Goal: Information Seeking & Learning: Check status

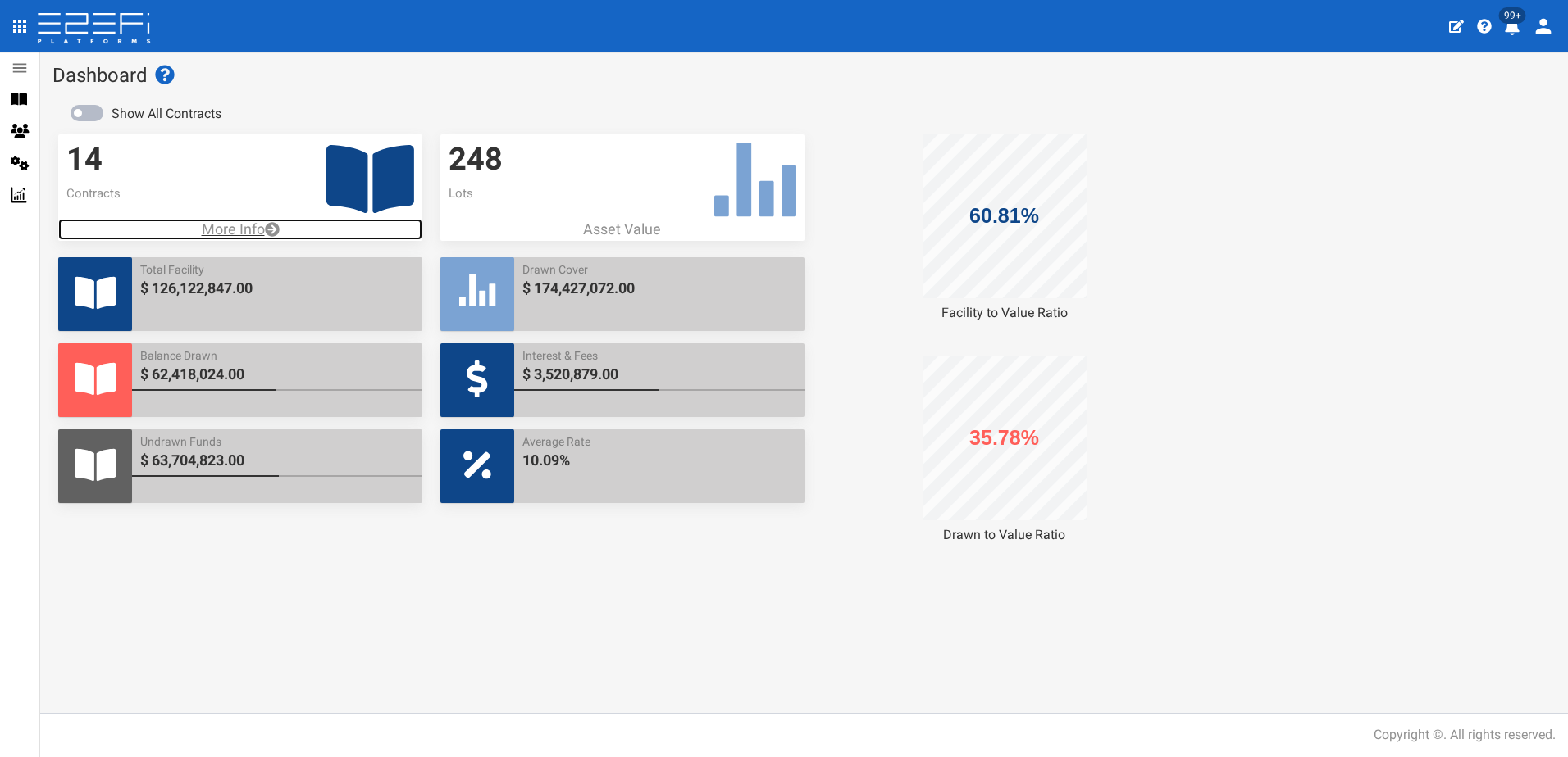
click at [242, 235] on p "More Info" at bounding box center [239, 230] width 364 height 21
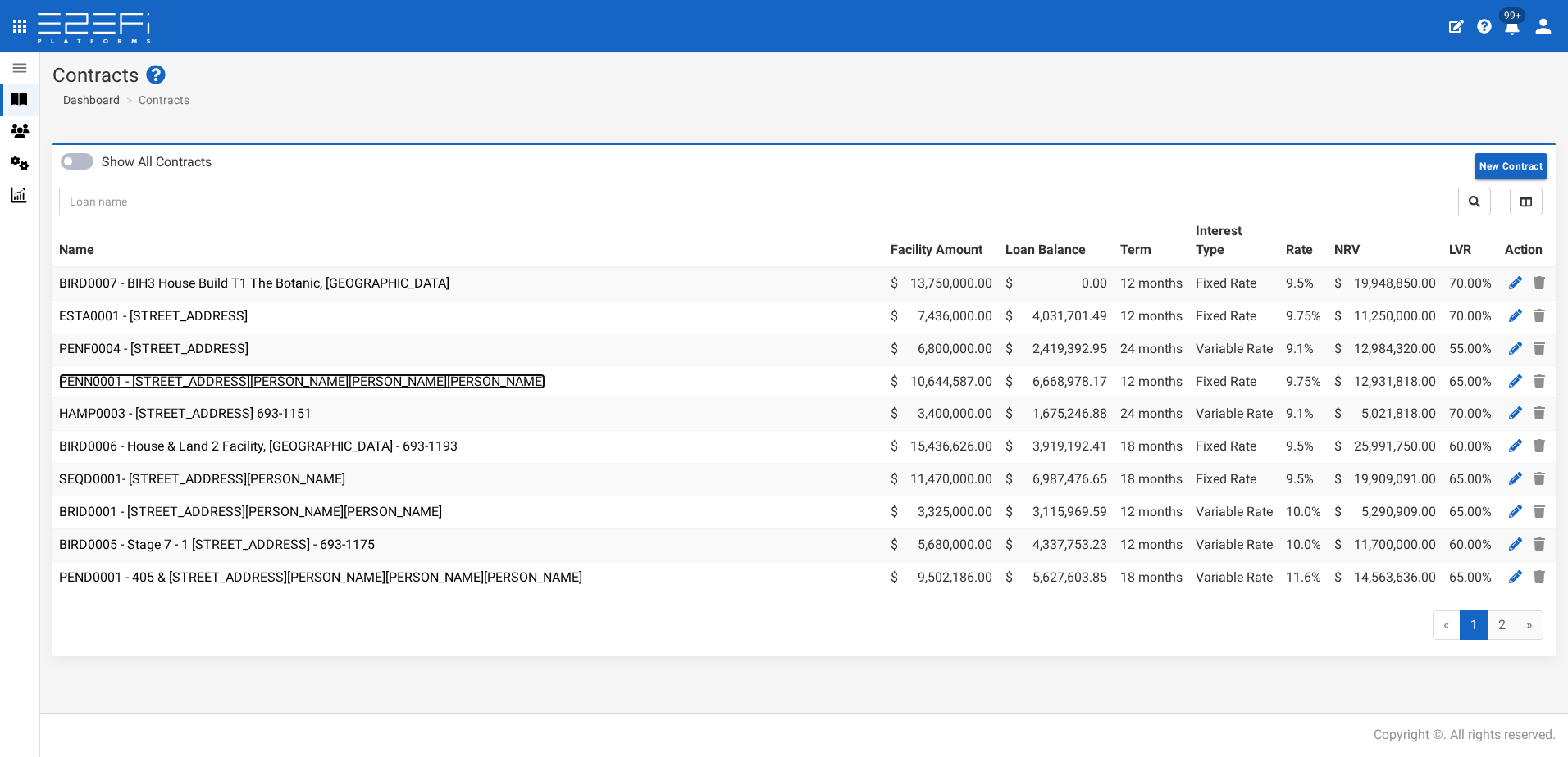
click at [200, 382] on link "PENN0001 - 206 Graham Road, Bridgeman Downs - 693-1185" at bounding box center [302, 382] width 486 height 16
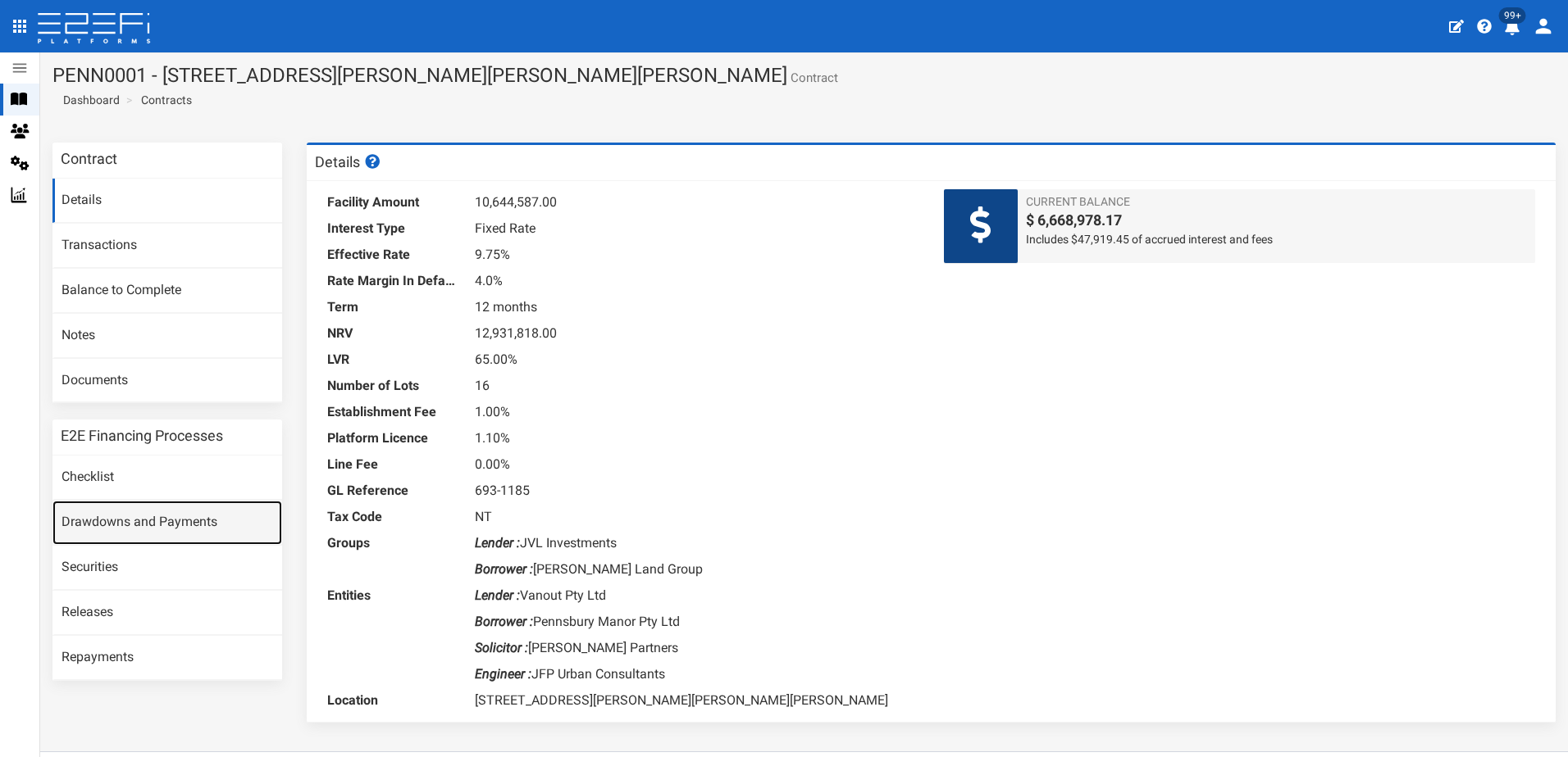
click at [141, 519] on link "Drawdowns and Payments" at bounding box center [167, 523] width 230 height 44
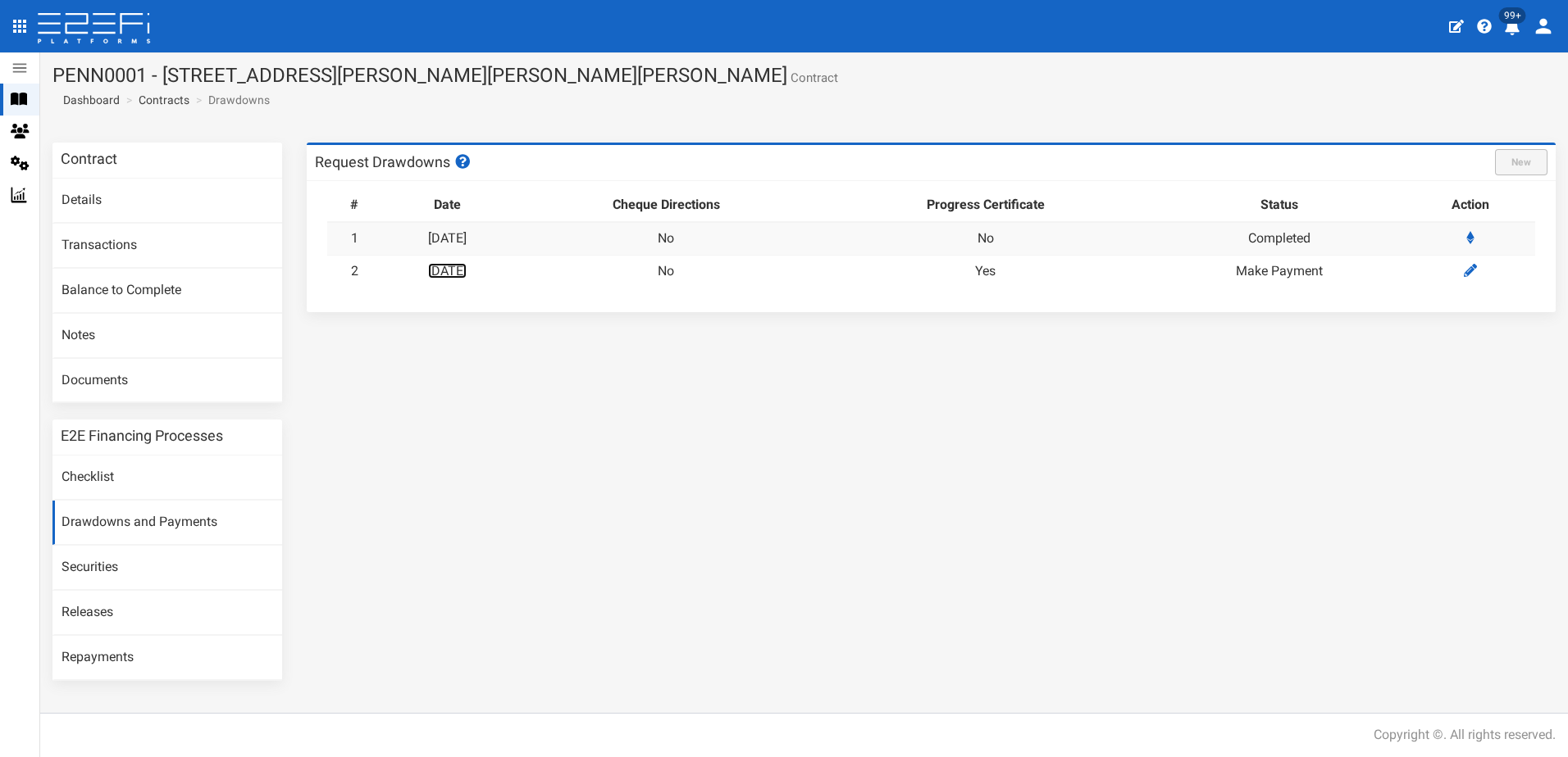
click at [457, 267] on link "22-08-2025" at bounding box center [447, 271] width 38 height 16
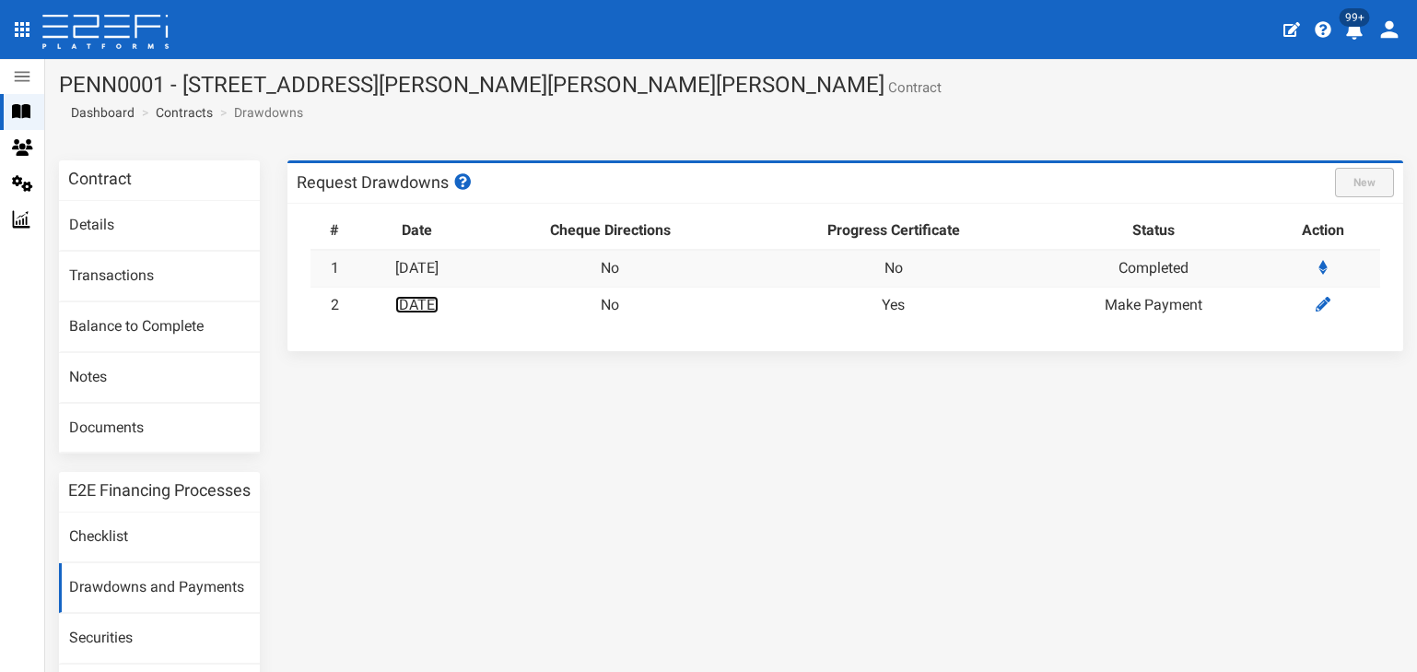
click at [431, 304] on link "22-08-2025" at bounding box center [416, 305] width 43 height 18
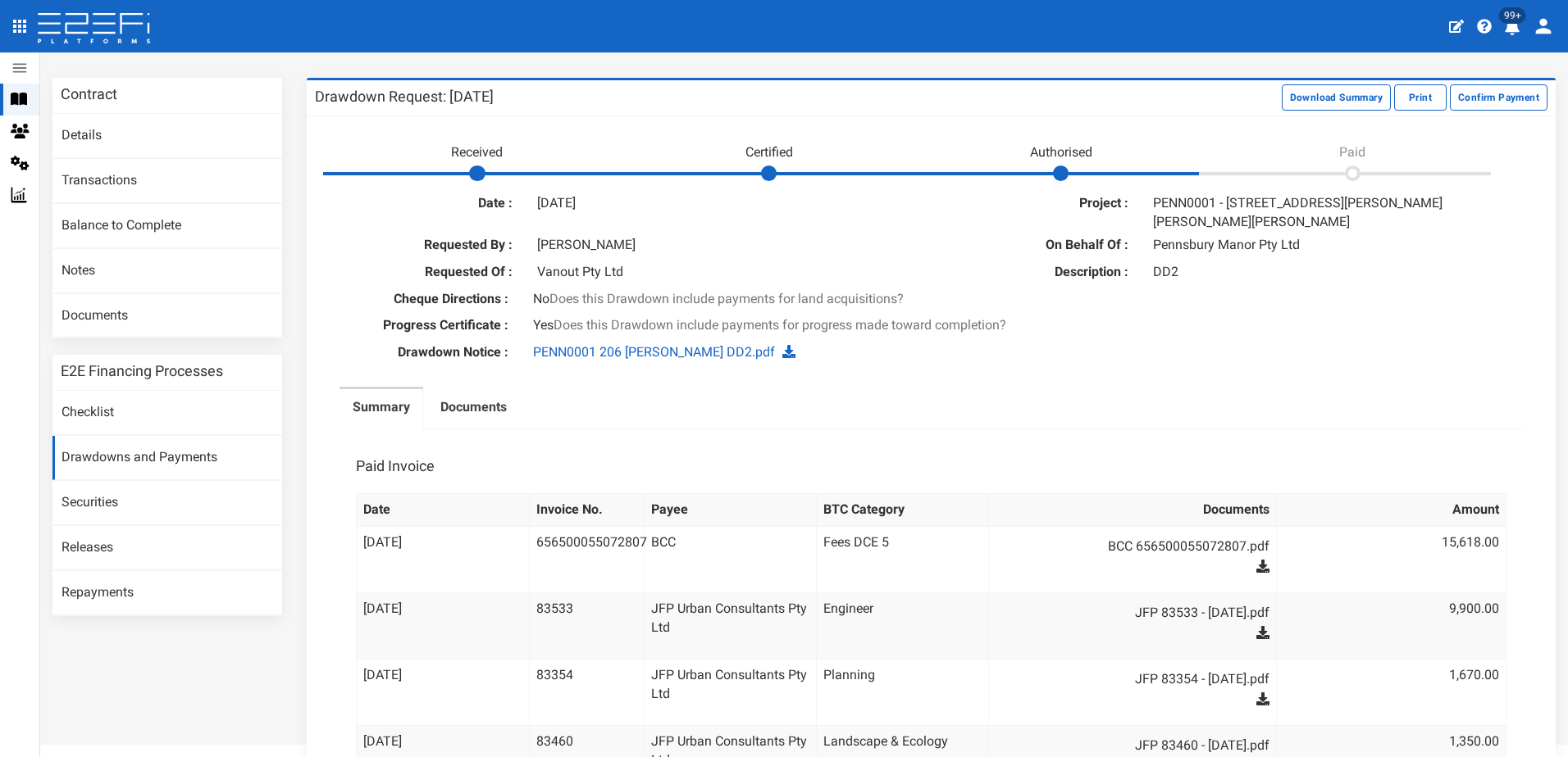
scroll to position [82, 0]
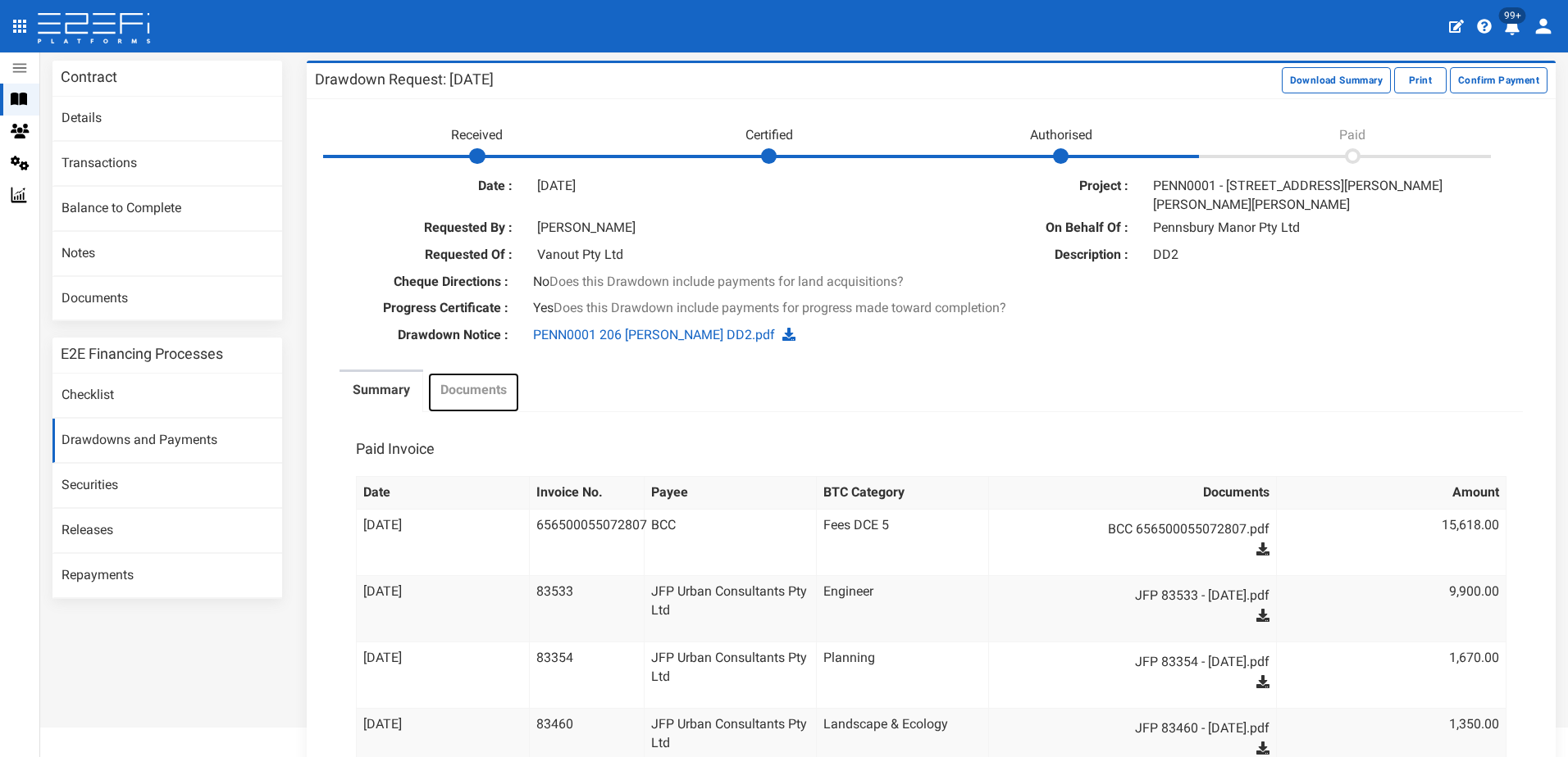
click at [470, 381] on label "Documents" at bounding box center [473, 390] width 67 height 19
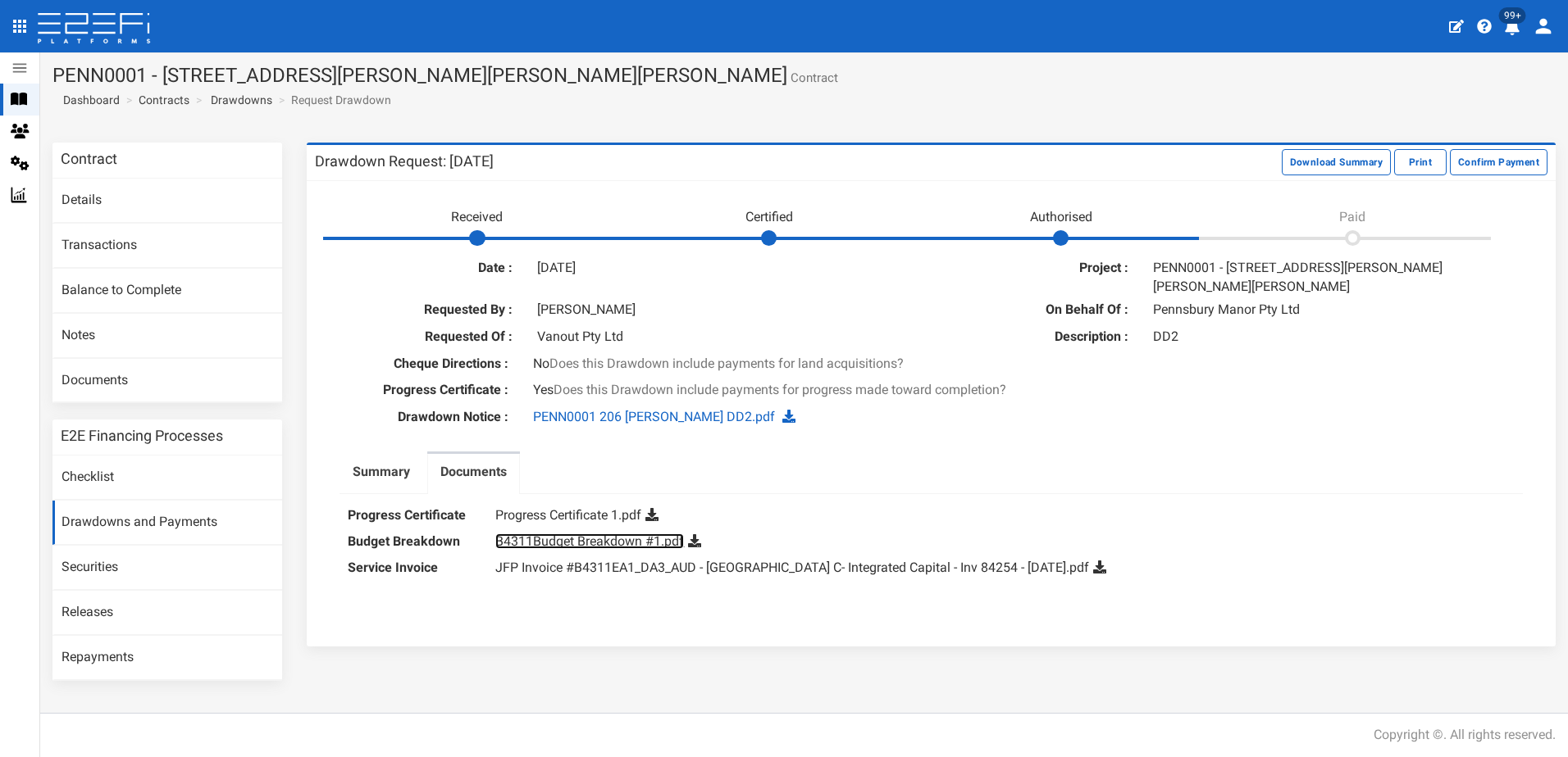
click at [575, 534] on link "B4311Budget Breakdown #1.pdf" at bounding box center [590, 542] width 189 height 16
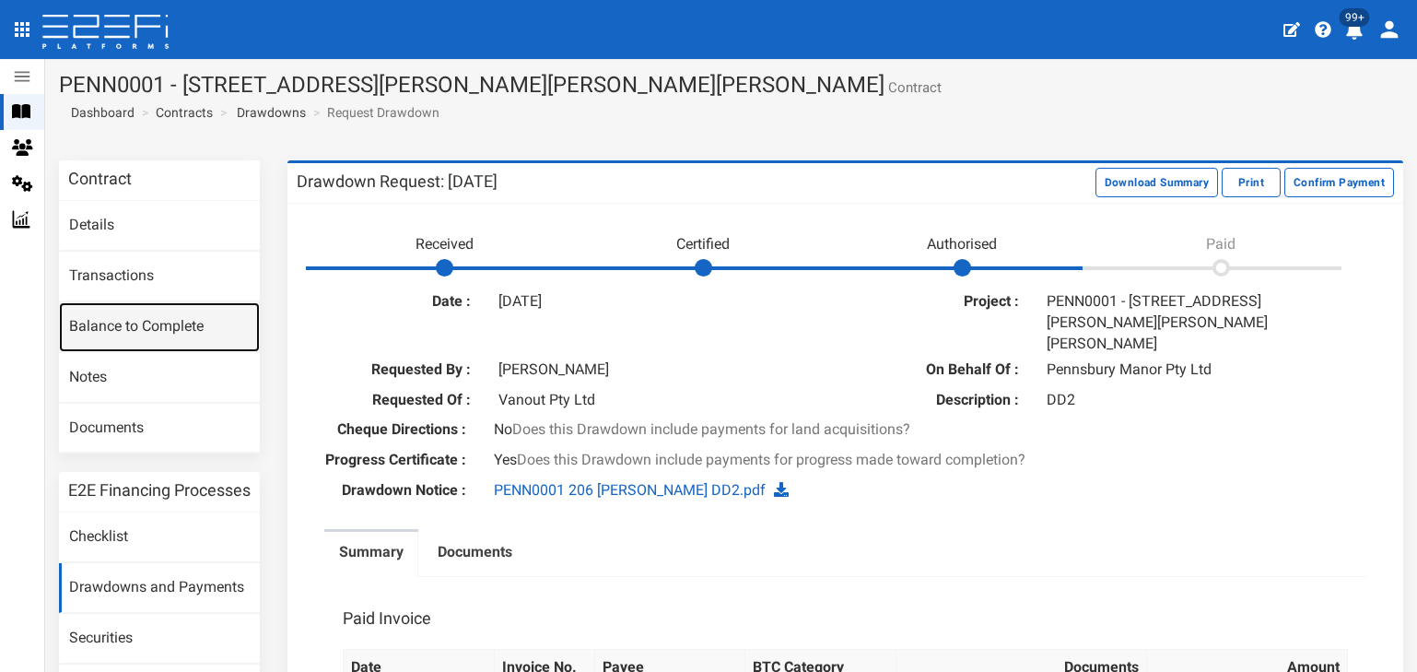
click at [104, 334] on link "Balance to Complete" at bounding box center [159, 327] width 201 height 50
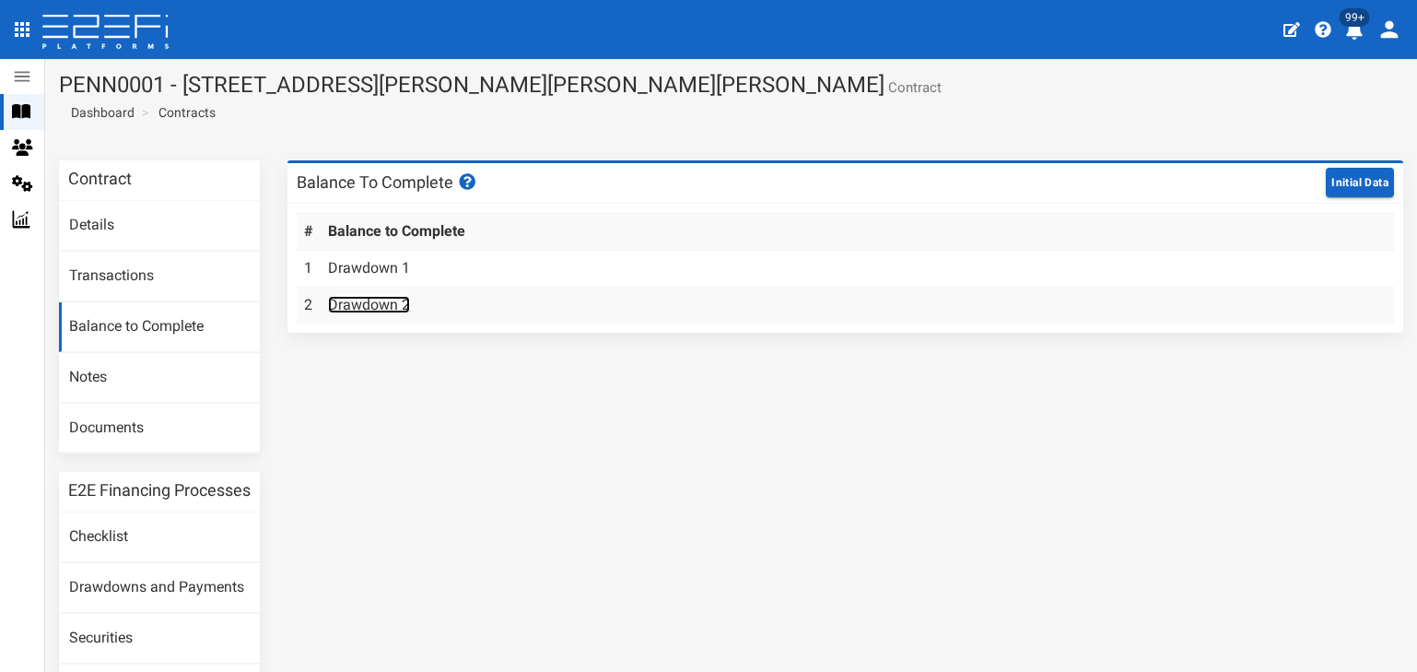
click at [358, 308] on link "Drawdown 2" at bounding box center [369, 305] width 82 height 18
click at [374, 298] on link "Drawdown 2" at bounding box center [369, 305] width 82 height 18
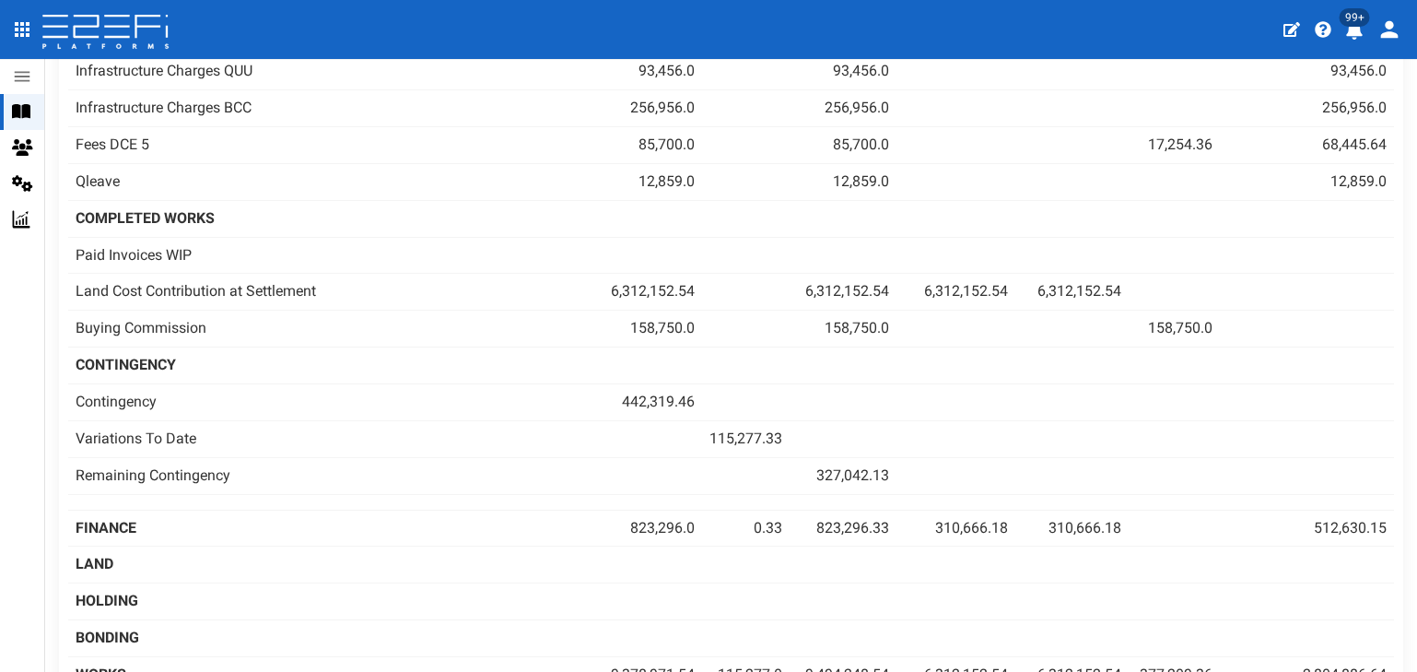
scroll to position [1290, 0]
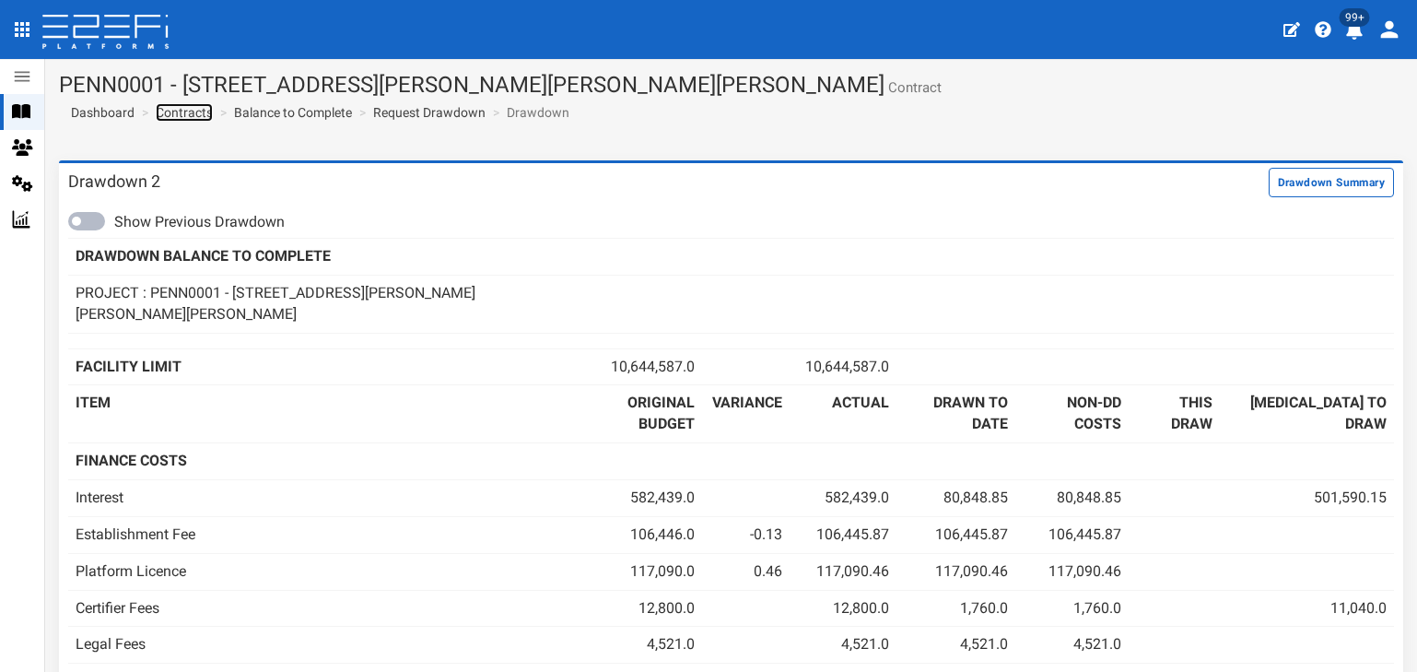
click at [182, 113] on link "Contracts" at bounding box center [184, 112] width 57 height 18
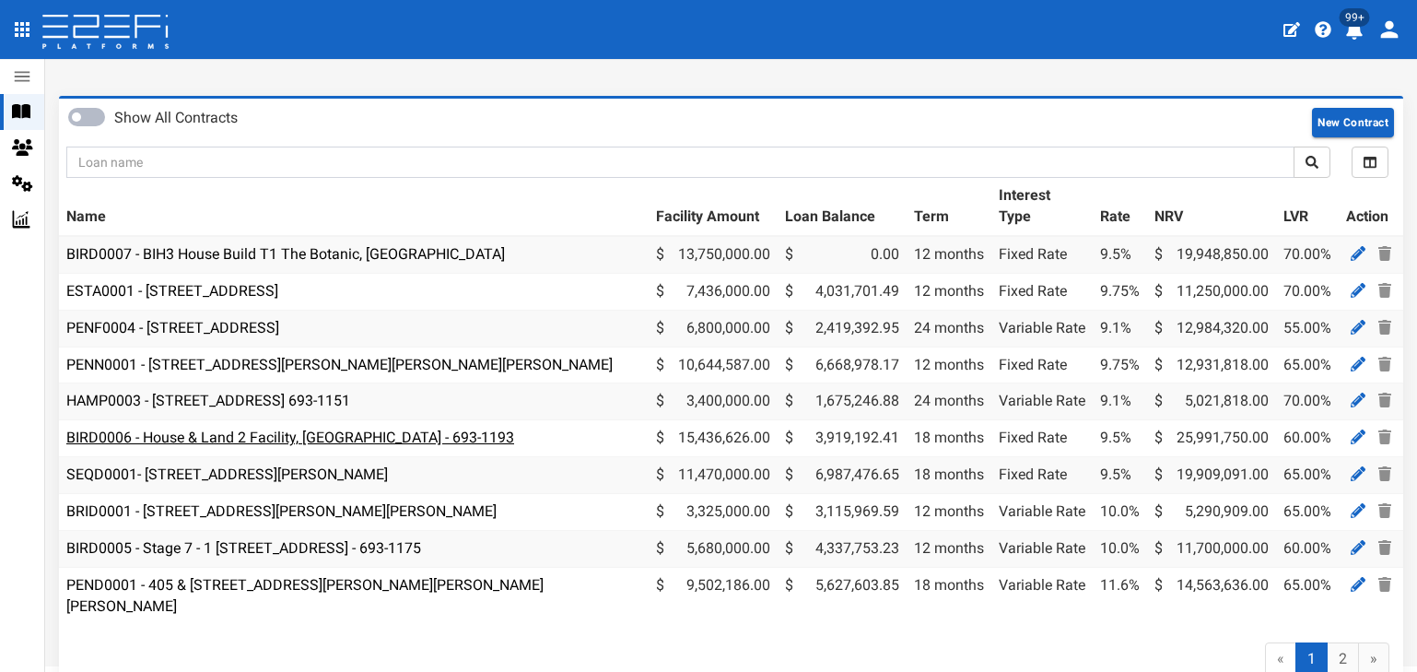
scroll to position [92, 0]
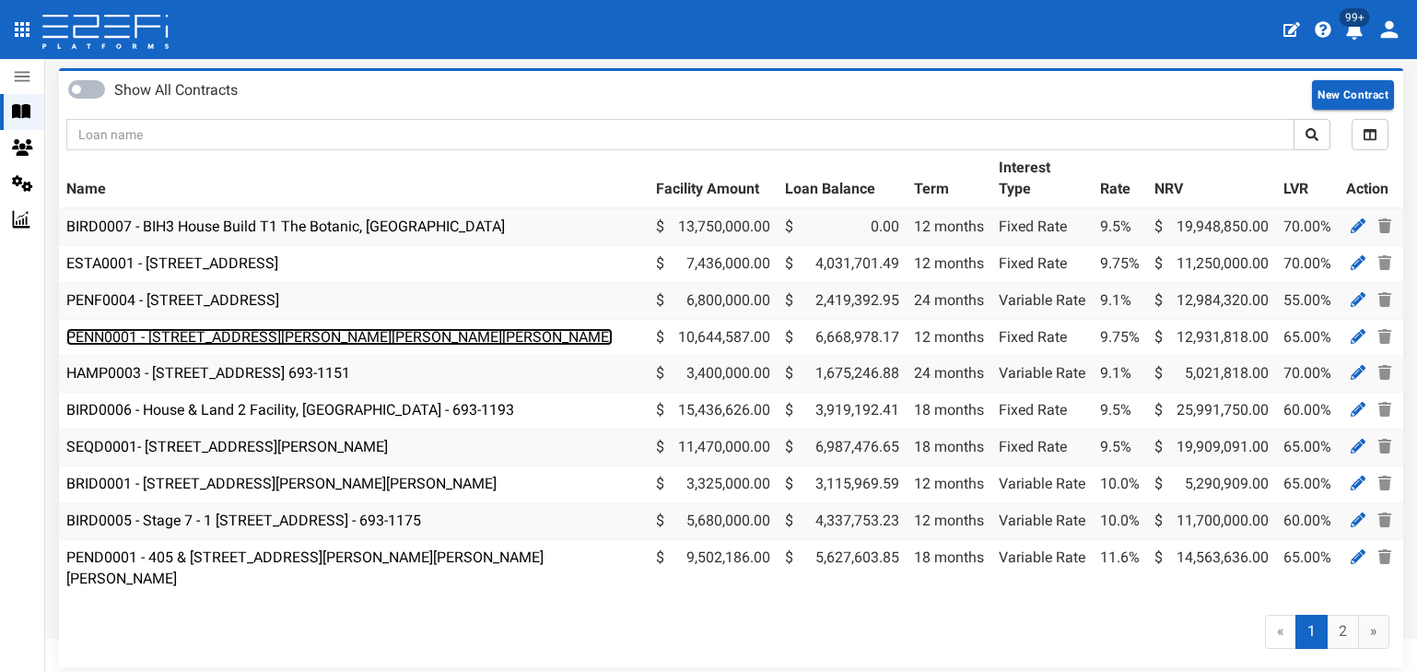
click at [245, 339] on link "PENN0001 - [STREET_ADDRESS][PERSON_NAME][PERSON_NAME][PERSON_NAME]" at bounding box center [339, 337] width 546 height 18
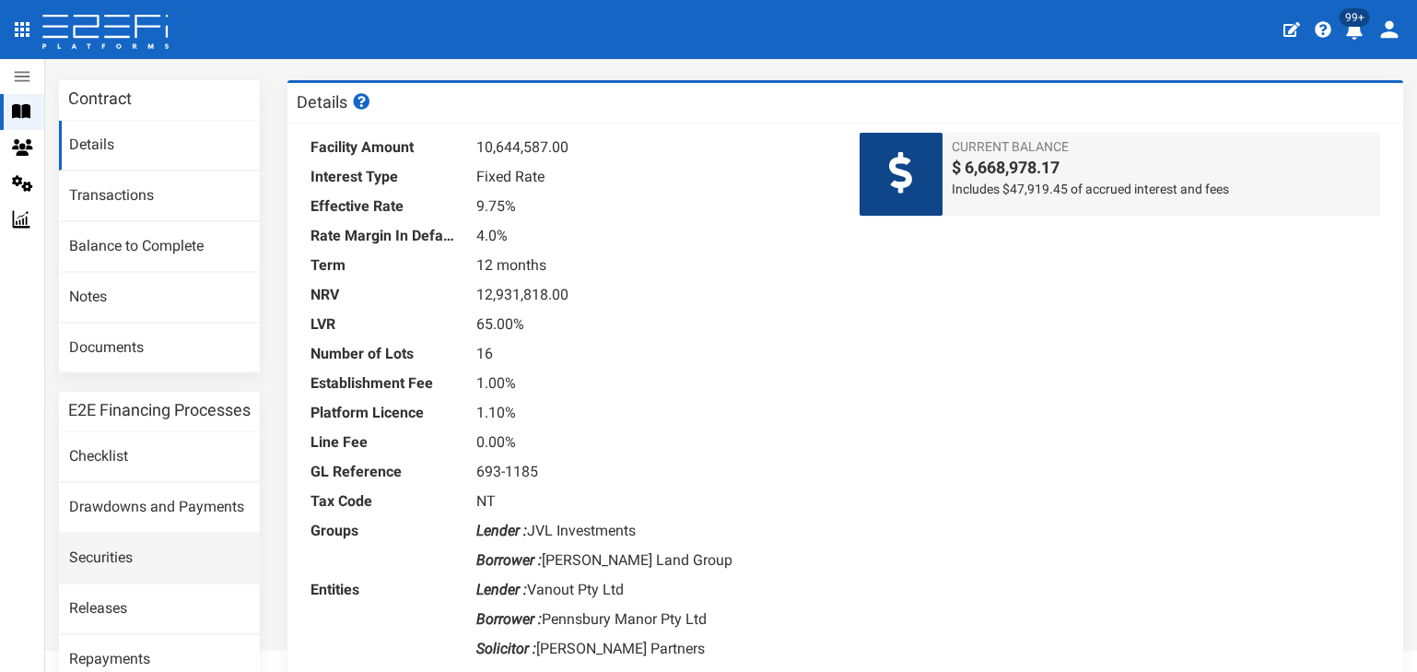
scroll to position [184, 0]
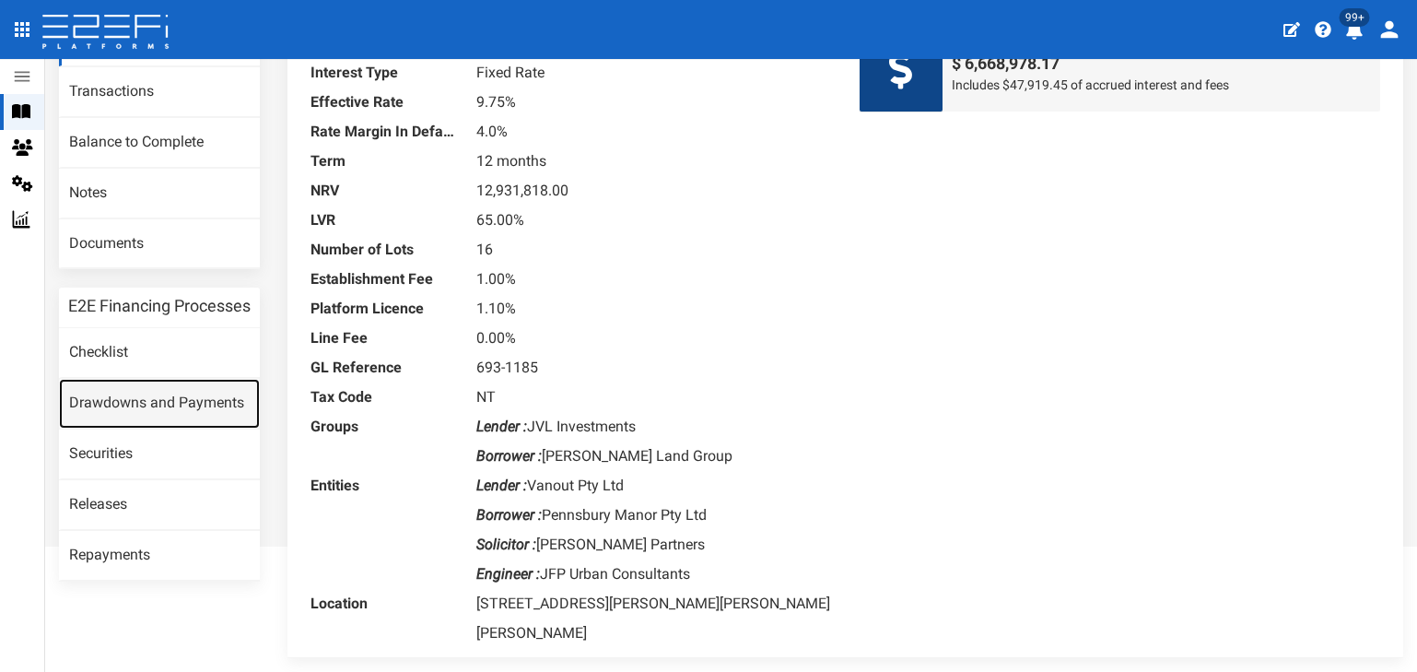
click at [150, 426] on link "Drawdowns and Payments" at bounding box center [159, 404] width 201 height 50
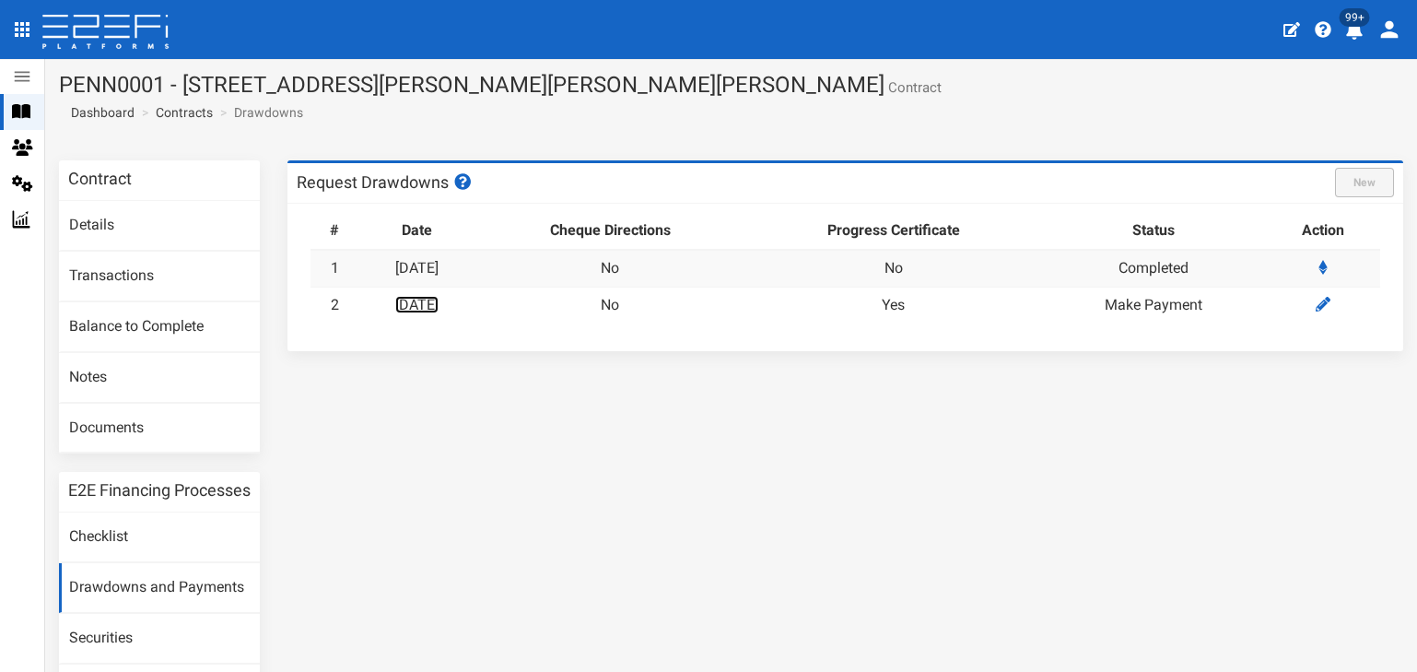
click at [430, 308] on link "[DATE]" at bounding box center [416, 305] width 43 height 18
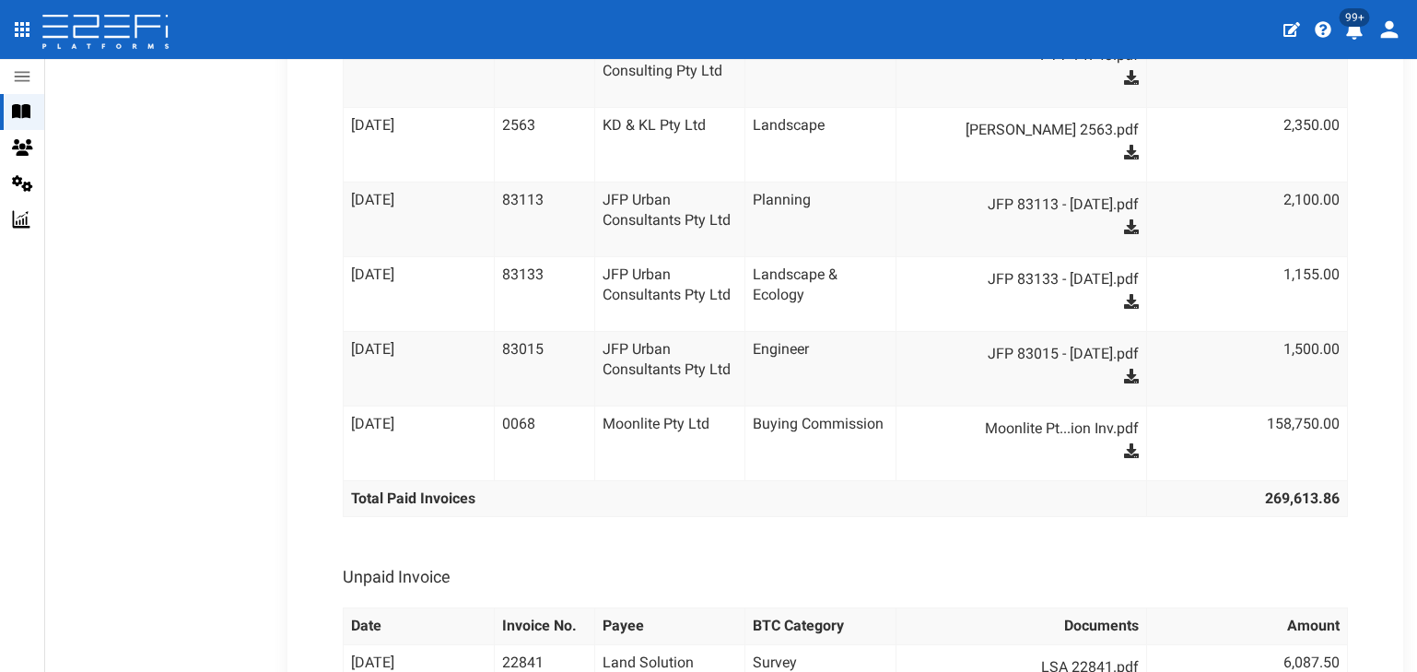
scroll to position [1659, 0]
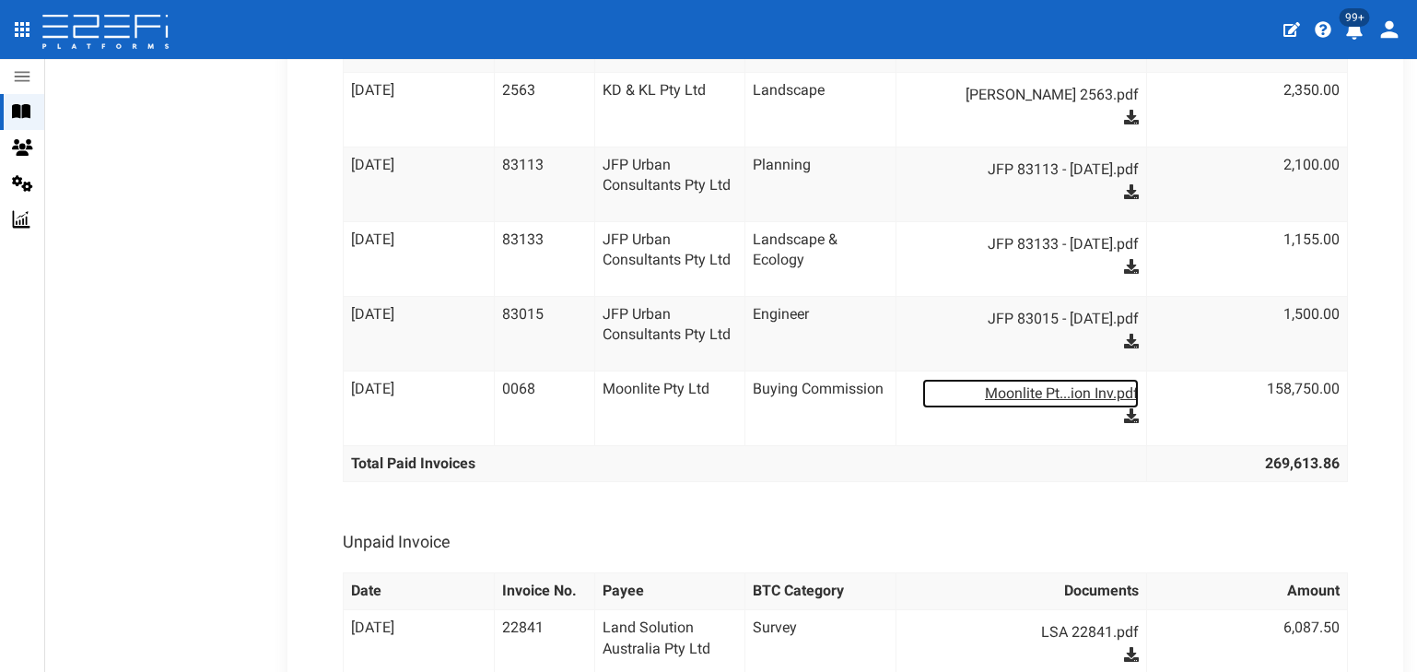
click at [1033, 379] on link "Moonlite Pt...ion Inv.pdf" at bounding box center [1030, 393] width 217 height 29
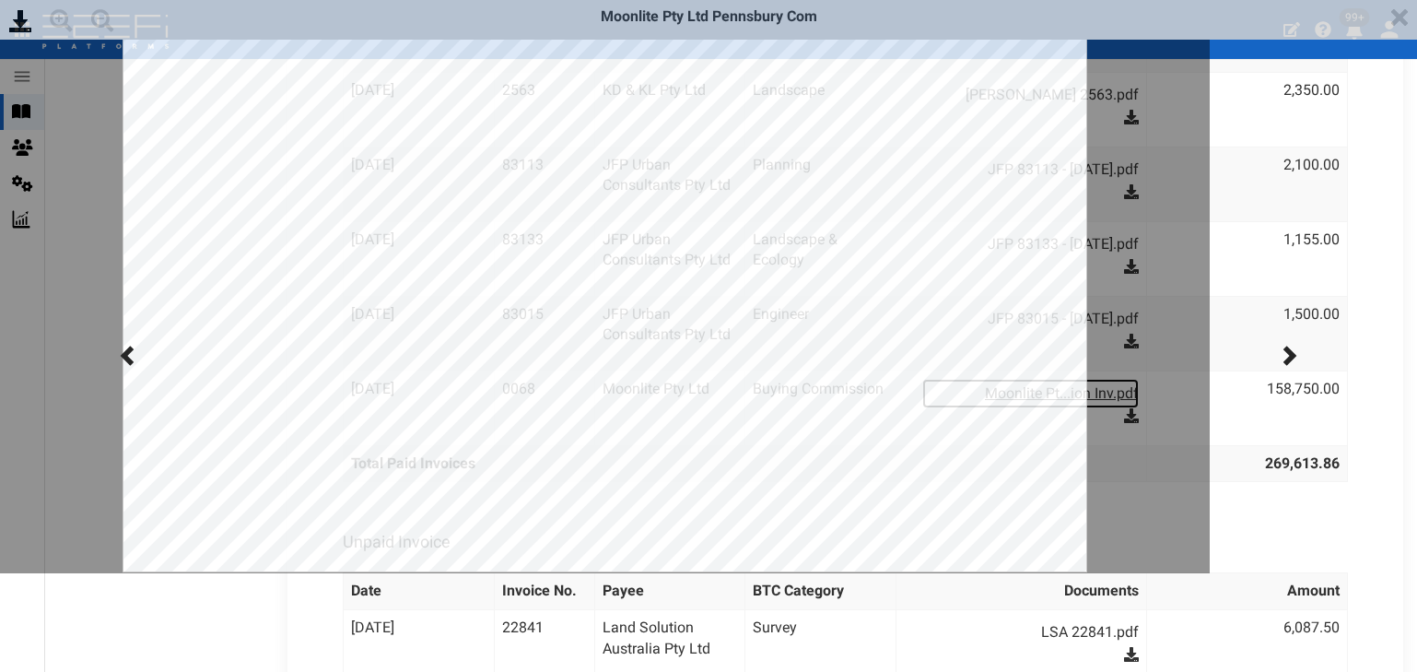
scroll to position [0, 0]
